Goal: Task Accomplishment & Management: Use online tool/utility

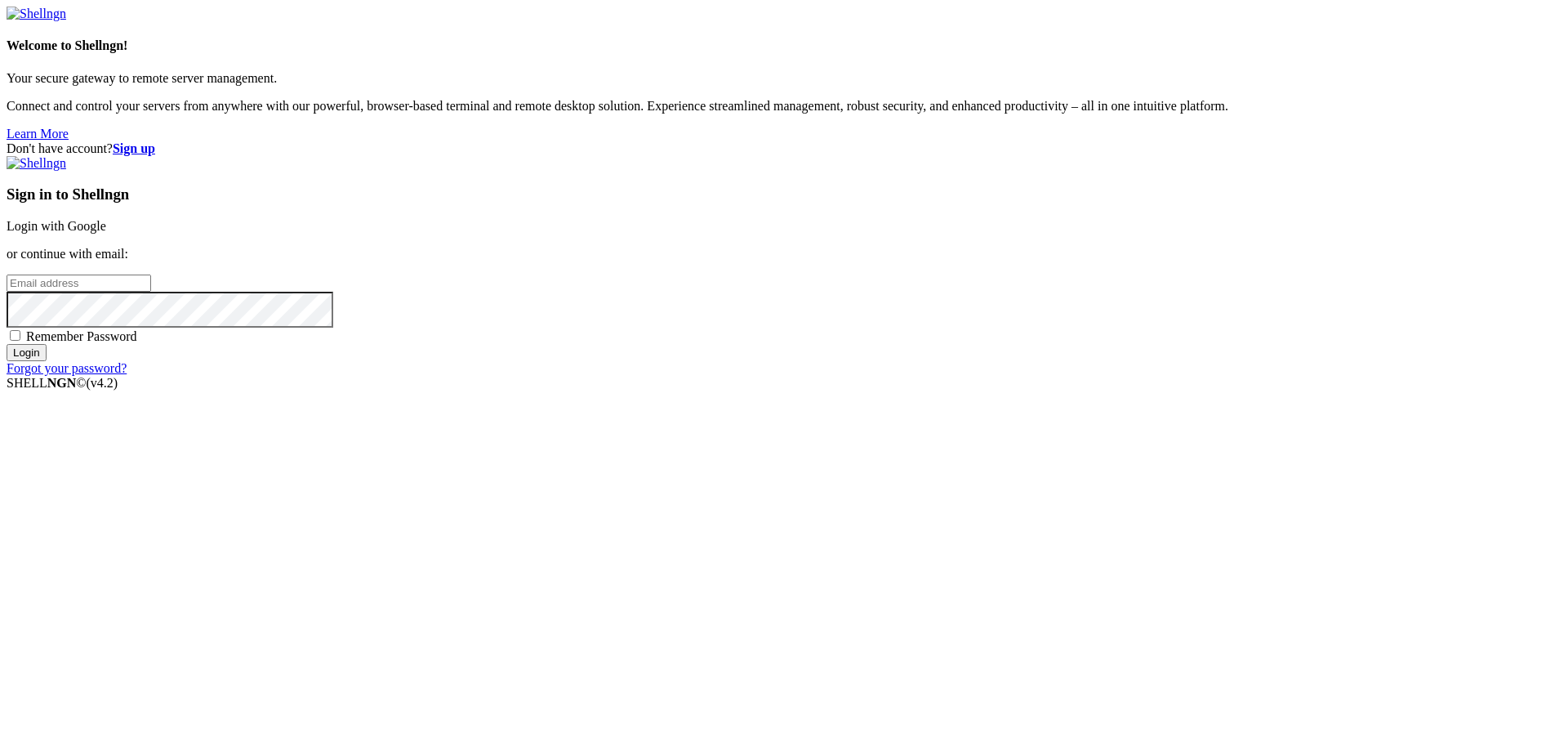
click at [106, 233] on link "Login with Google" at bounding box center [56, 226] width 99 height 14
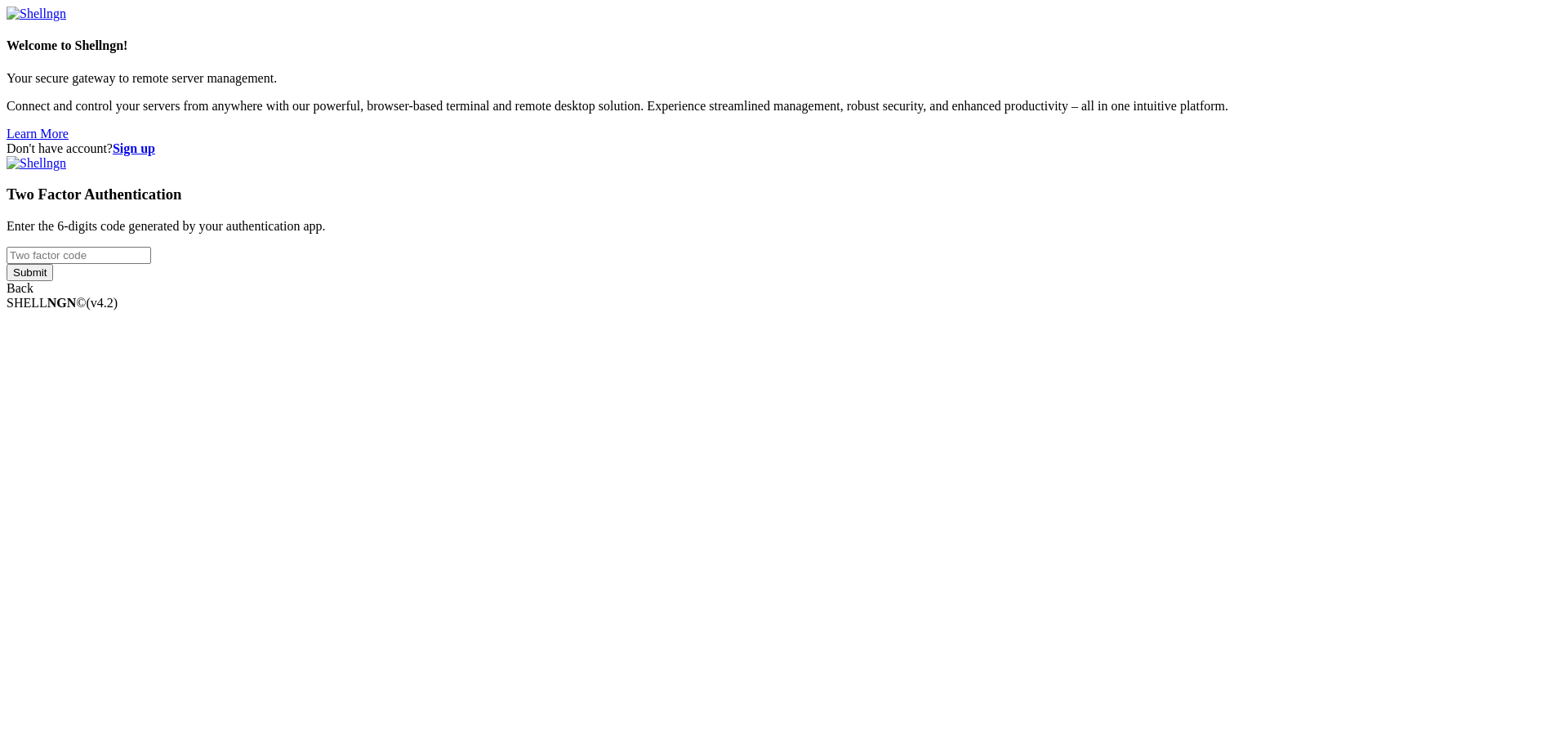
click at [151, 264] on input "number" at bounding box center [79, 255] width 144 height 17
type input "375458"
click at [7, 264] on input "Submit" at bounding box center [30, 273] width 47 height 17
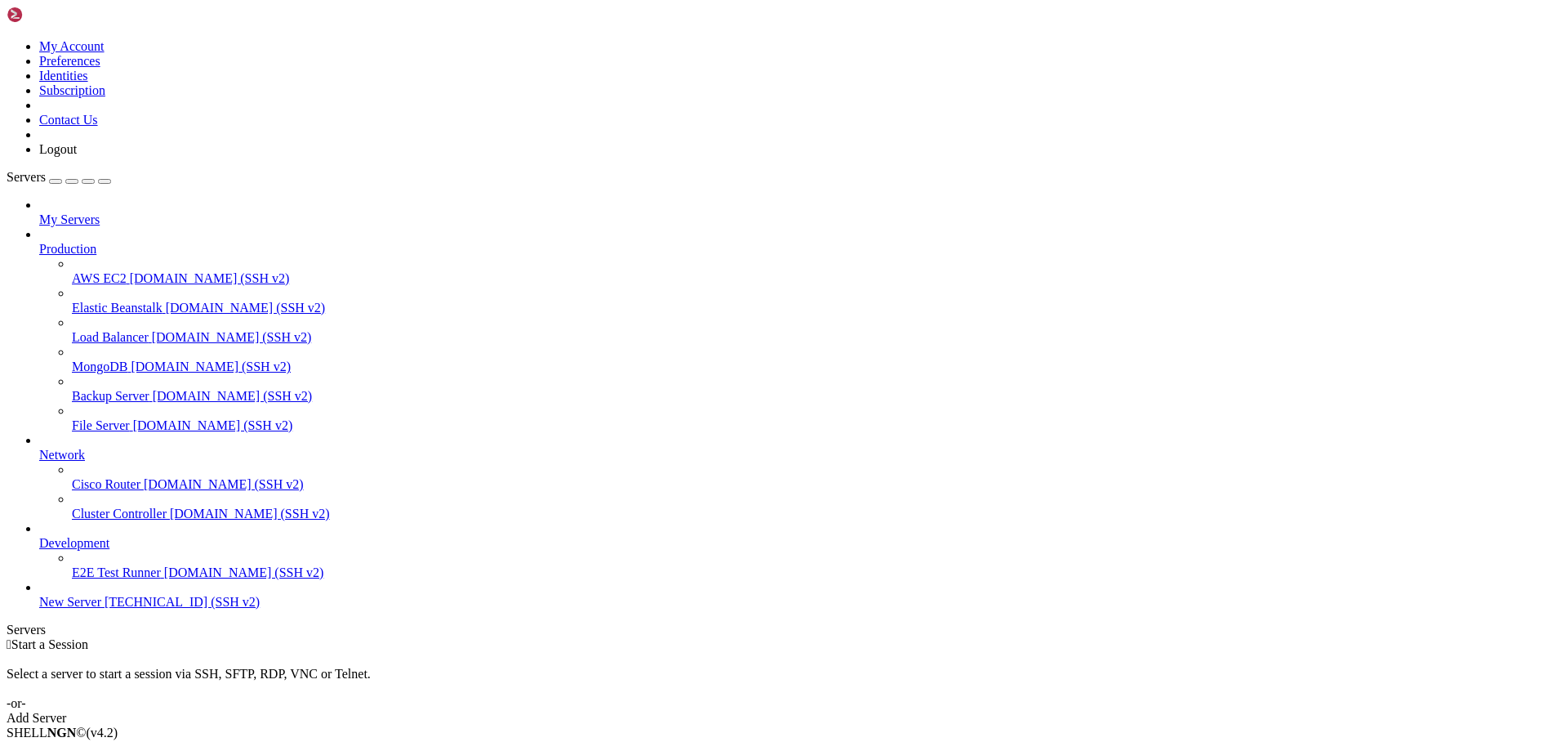
click at [104, 608] on span "[TECHNICAL_ID] (SSH v2)" at bounding box center [182, 601] width 155 height 14
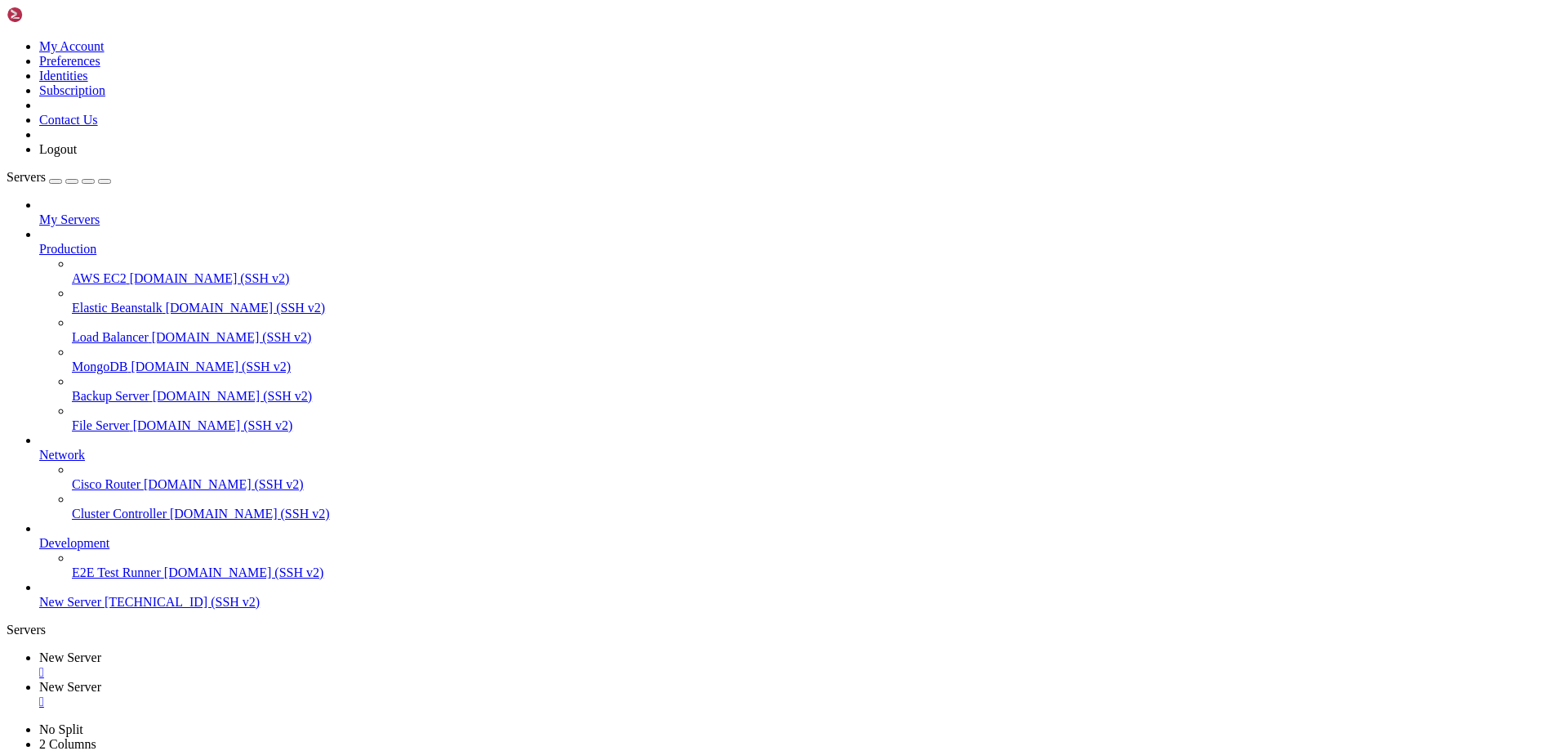
type input "/var/www/drupal_phonecardsite/sites/default/files/phonecard_images/ChipCards"
